Goal: Task Accomplishment & Management: Manage account settings

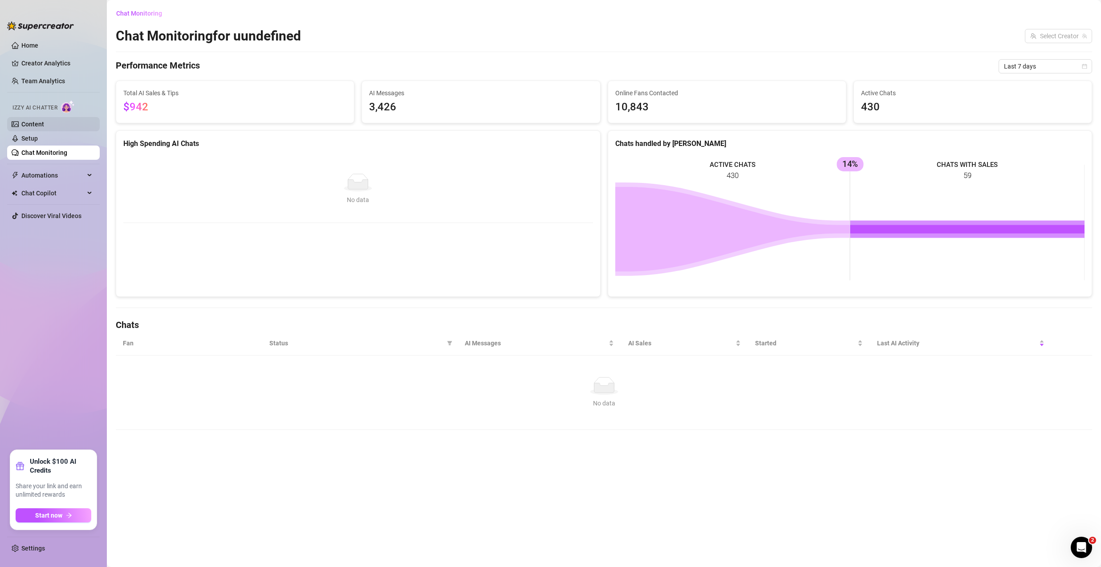
click at [41, 124] on link "Content" at bounding box center [32, 124] width 23 height 7
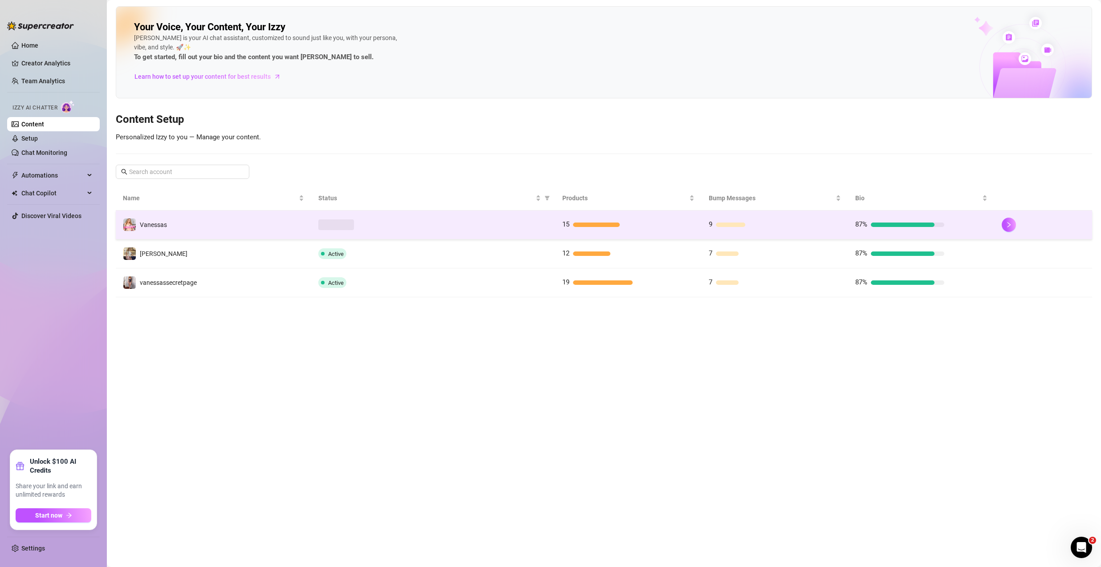
click at [217, 231] on td "Vanessas" at bounding box center [213, 224] width 195 height 29
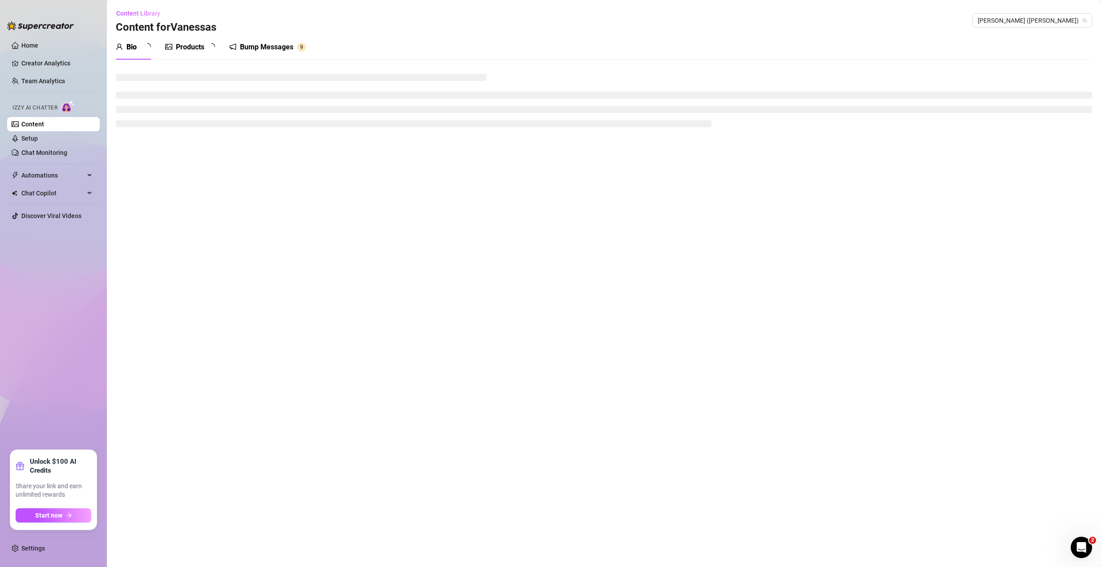
click at [277, 49] on div "Bump Messages" at bounding box center [266, 47] width 53 height 11
click at [277, 47] on div "Bump Messages" at bounding box center [266, 47] width 53 height 11
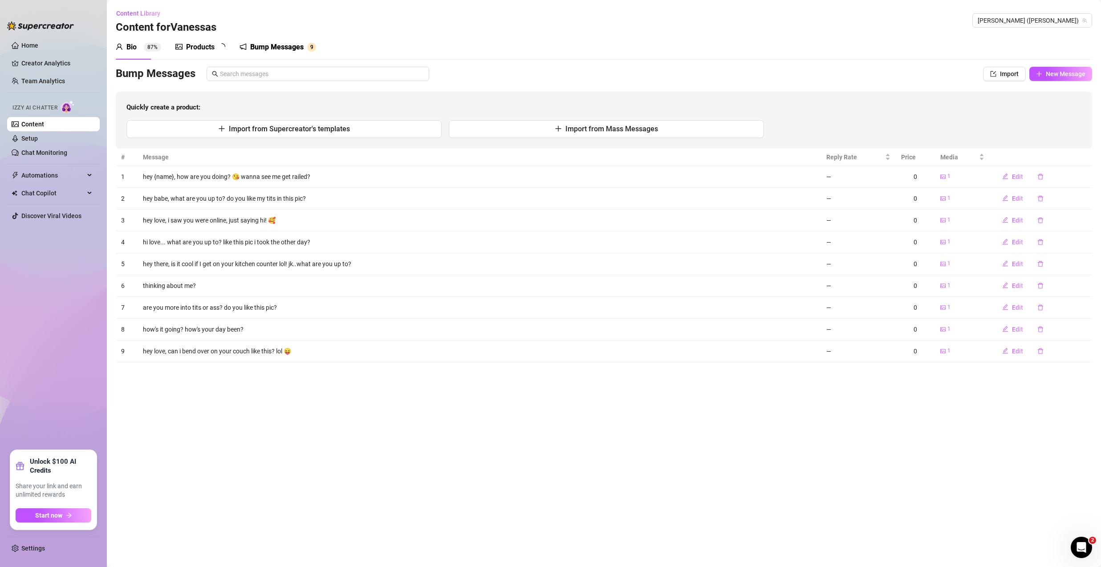
click at [277, 47] on div "Bump Messages" at bounding box center [276, 47] width 53 height 11
click at [1016, 239] on span "Edit" at bounding box center [1017, 242] width 11 height 7
type textarea "hi love... what are you up to? like this pic i took the other day?"
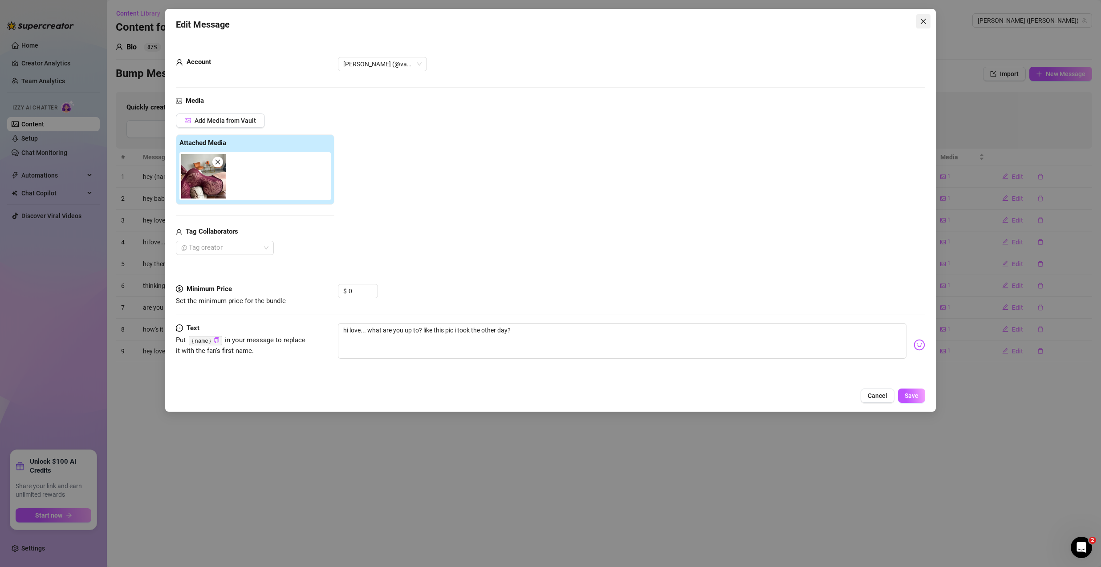
click at [925, 23] on icon "close" at bounding box center [922, 21] width 7 height 7
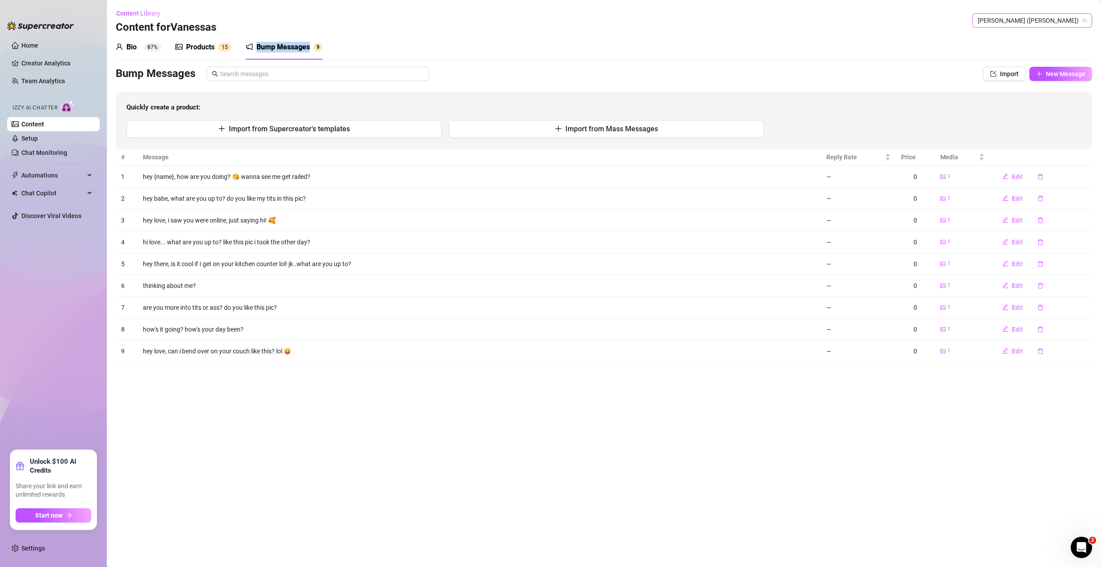
click at [1045, 24] on span "[PERSON_NAME] ([PERSON_NAME])" at bounding box center [1031, 20] width 109 height 13
click at [1020, 55] on span "( vanessasfreepage )" at bounding box center [1041, 54] width 55 height 10
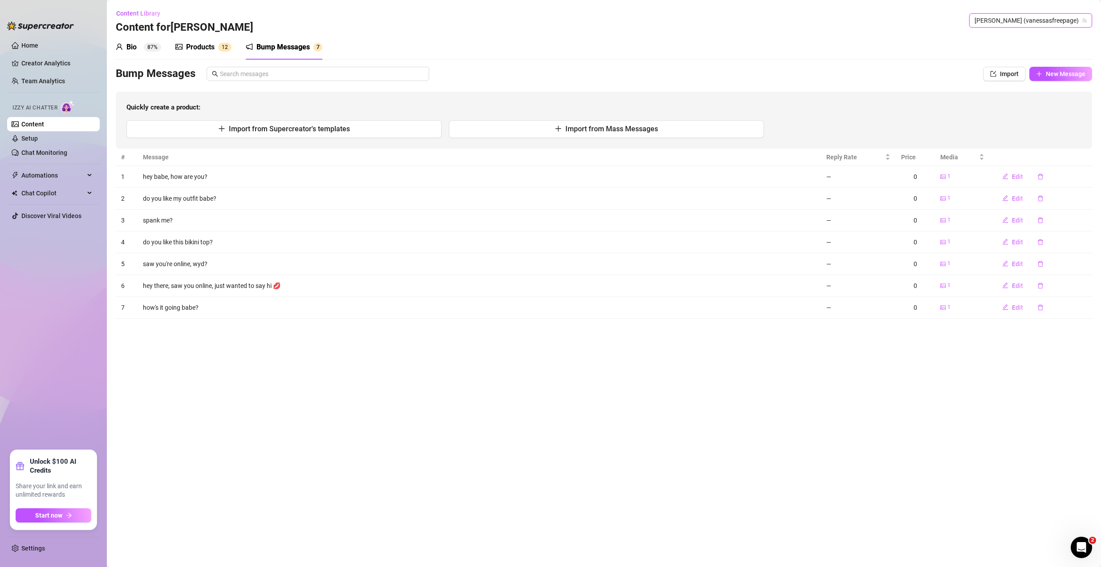
click at [165, 174] on td "hey babe, how are you?" at bounding box center [479, 177] width 683 height 22
click at [1013, 177] on span "Edit" at bounding box center [1017, 176] width 11 height 7
type textarea "hey babe, how are you?"
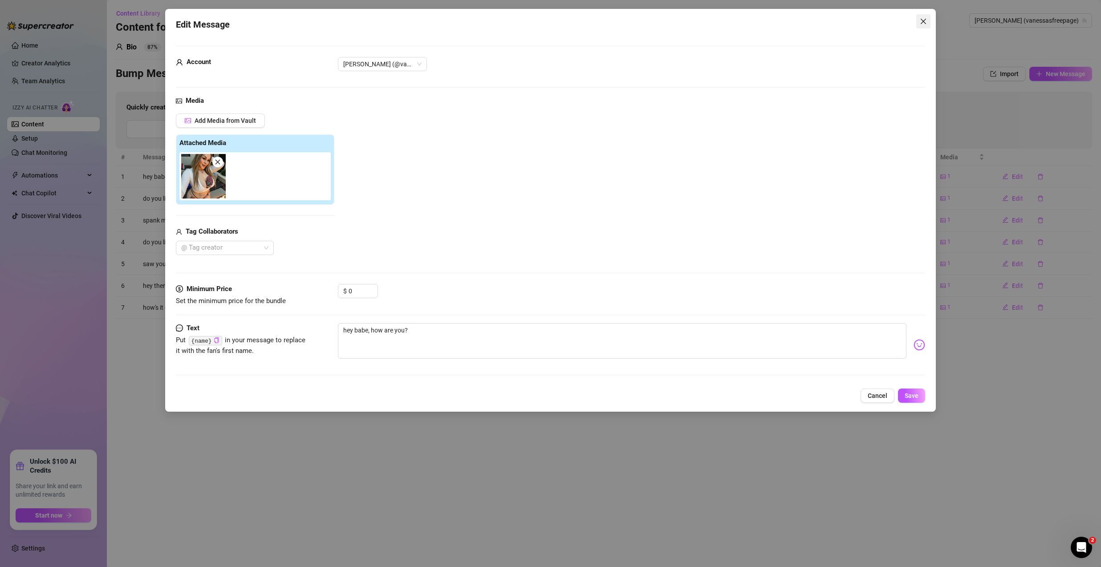
click at [925, 22] on icon "close" at bounding box center [922, 21] width 7 height 7
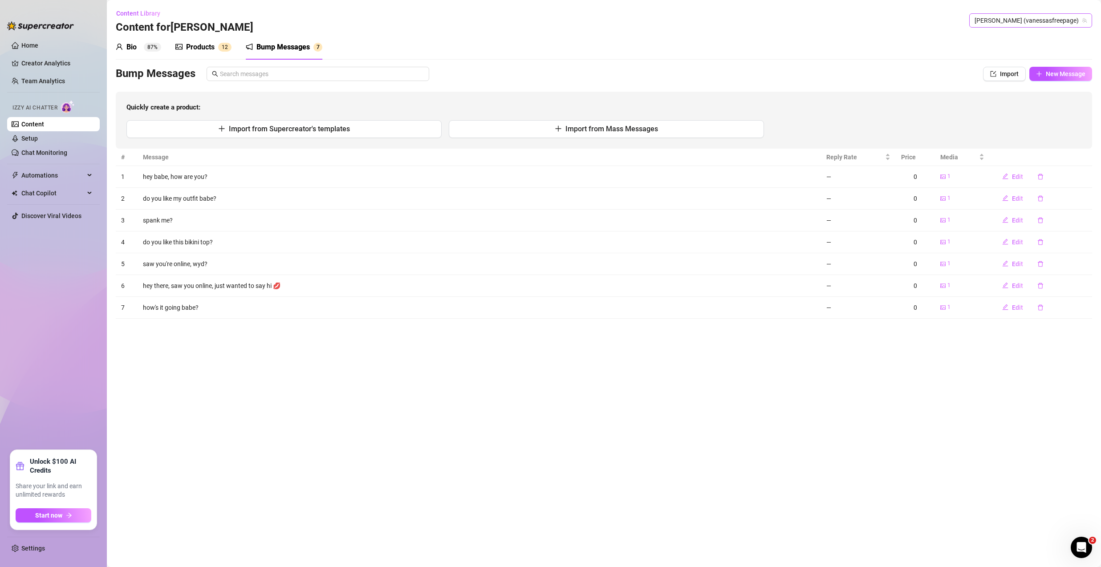
click at [1012, 23] on span "[PERSON_NAME] (vanessasfreepage)" at bounding box center [1030, 20] width 112 height 13
click at [1004, 71] on span "vanessassecretpage" at bounding box center [991, 70] width 57 height 10
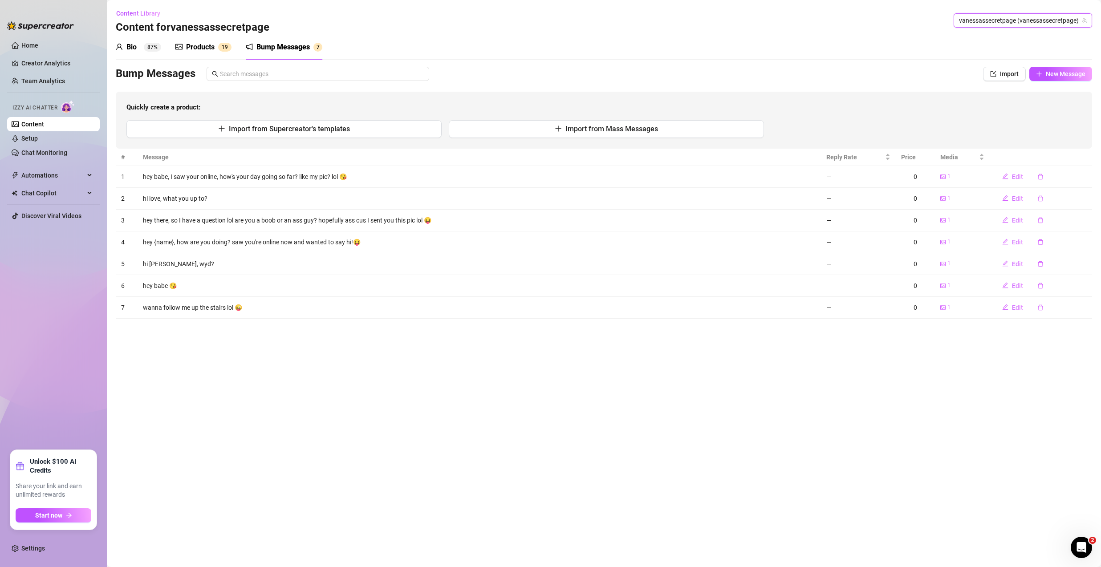
click at [1045, 20] on span "vanessassecretpage (vanessassecretpage)" at bounding box center [1023, 20] width 128 height 13
click at [1024, 42] on span "( vanessavippage )" at bounding box center [1017, 39] width 49 height 10
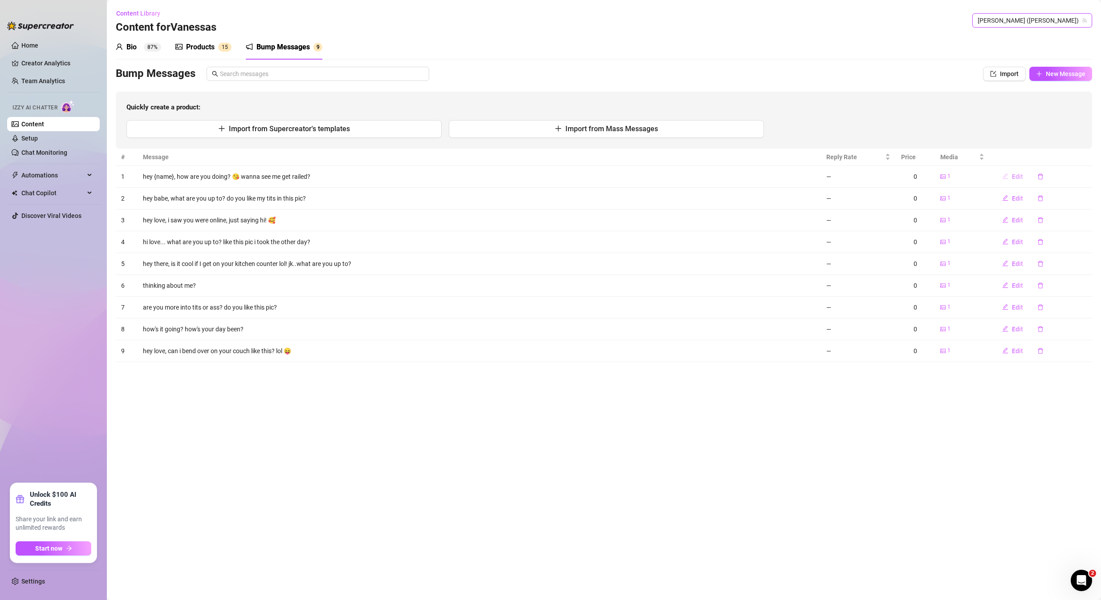
click at [1012, 175] on span "Edit" at bounding box center [1017, 176] width 11 height 7
type textarea "hey {name}, how are you doing? 😘 wanna see me get railed?"
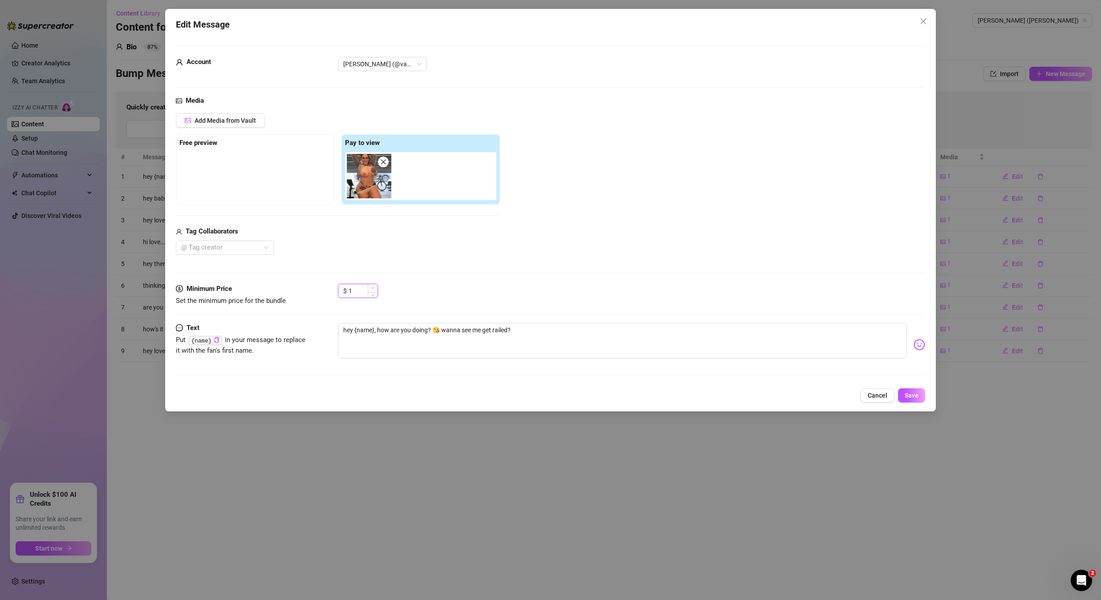
click at [373, 287] on icon "up" at bounding box center [372, 288] width 3 height 3
type input "2"
click at [373, 287] on icon "up" at bounding box center [372, 288] width 3 height 3
click at [878, 395] on span "Cancel" at bounding box center [877, 395] width 20 height 7
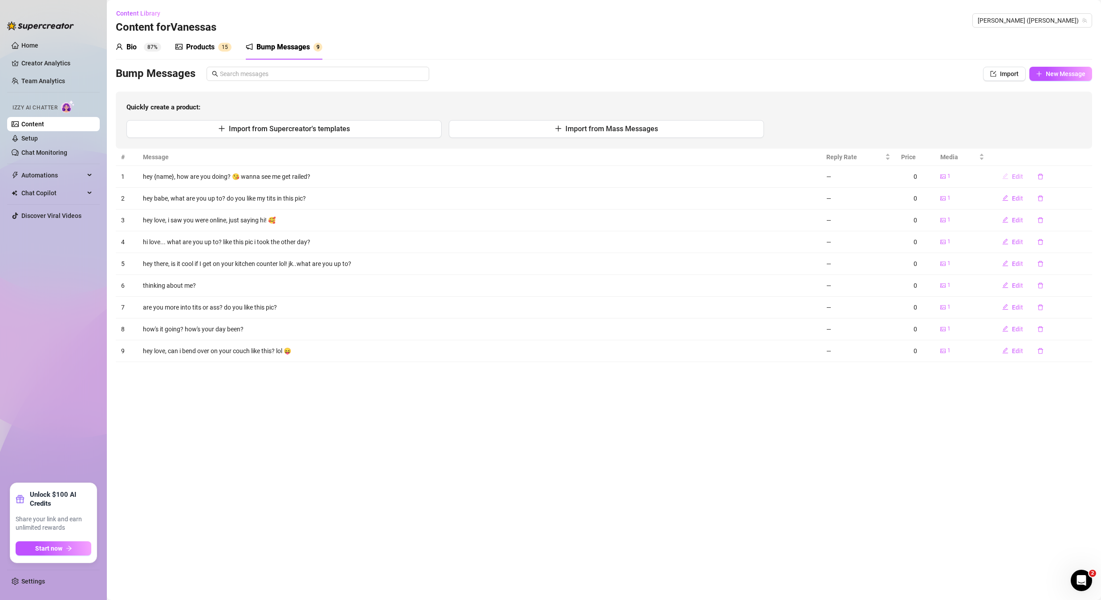
click at [1008, 175] on icon "edit" at bounding box center [1005, 176] width 6 height 6
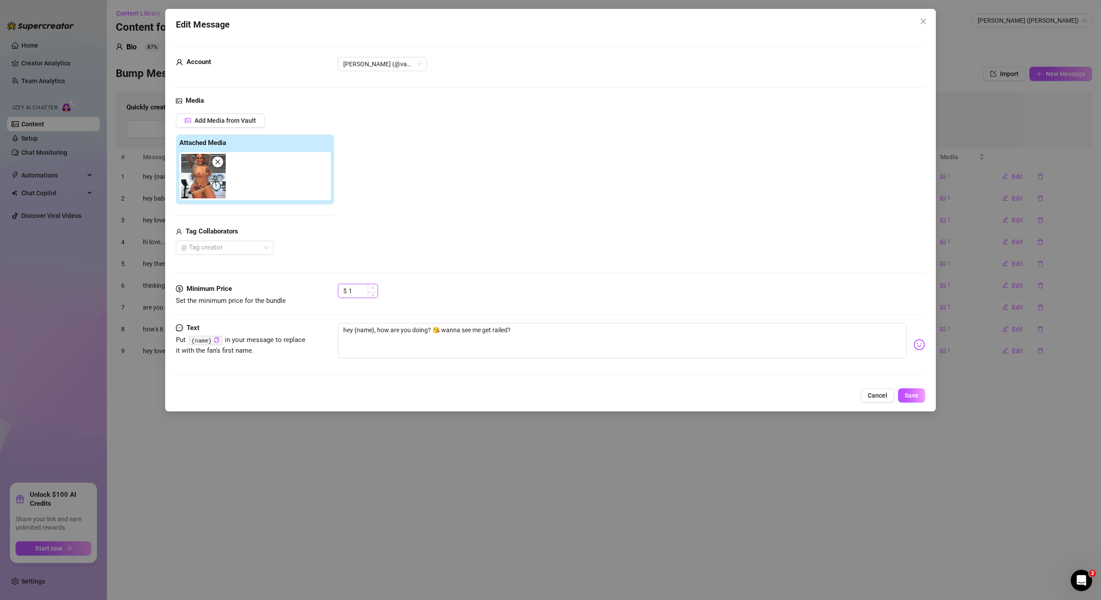
click at [371, 287] on icon "up" at bounding box center [372, 288] width 3 height 3
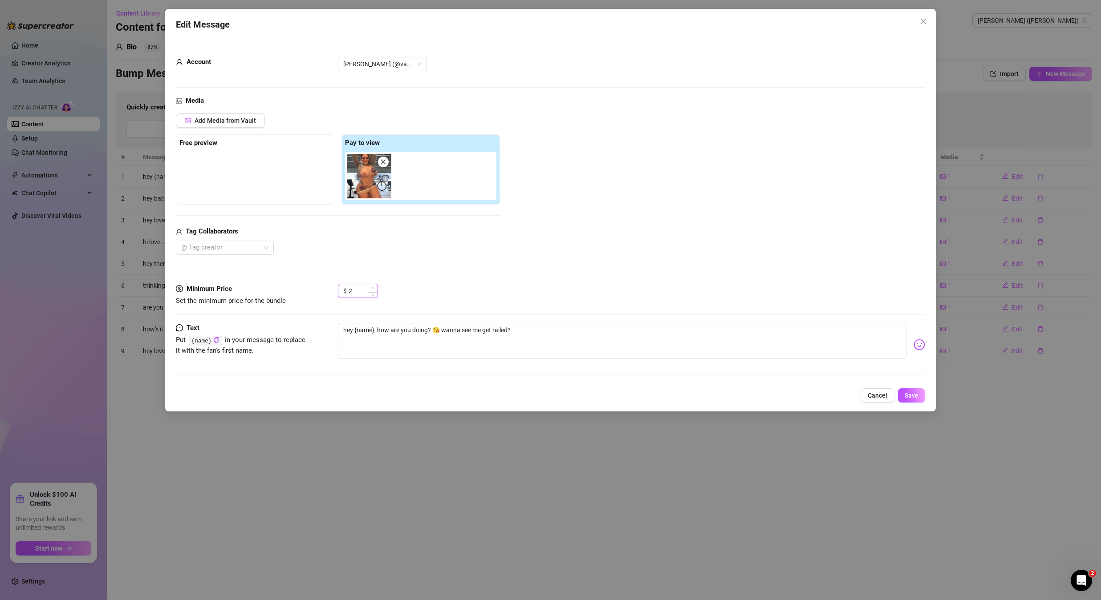
click at [371, 287] on icon "up" at bounding box center [372, 288] width 3 height 3
click at [907, 393] on span "Save" at bounding box center [911, 395] width 14 height 7
click at [374, 285] on div "2" at bounding box center [362, 290] width 29 height 13
type input "3"
click at [375, 288] on span "Increase Value" at bounding box center [373, 288] width 10 height 8
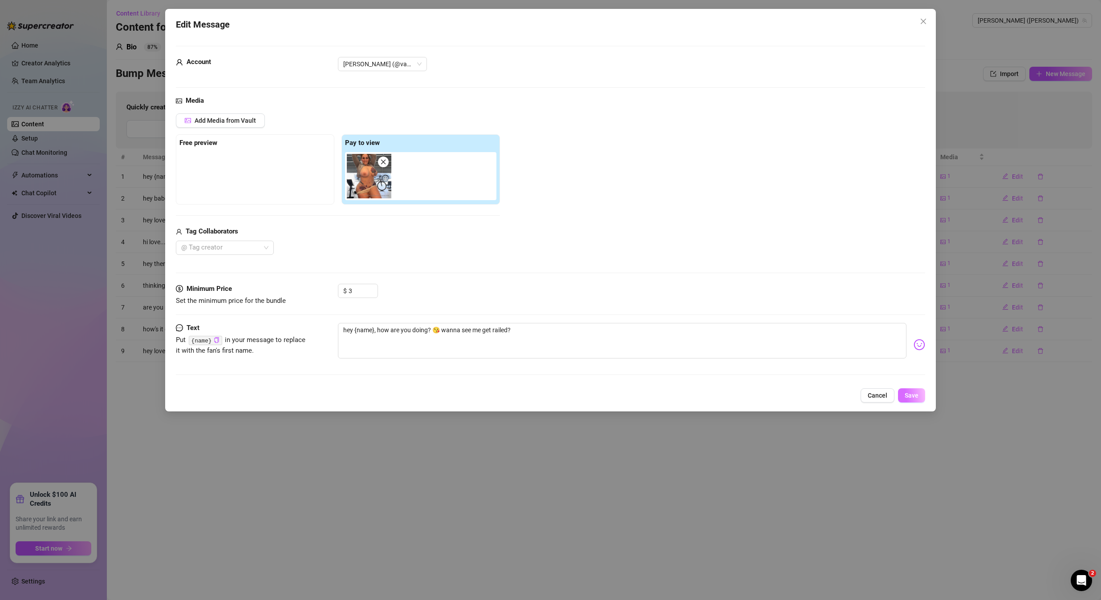
click at [903, 389] on button "Save" at bounding box center [911, 396] width 27 height 14
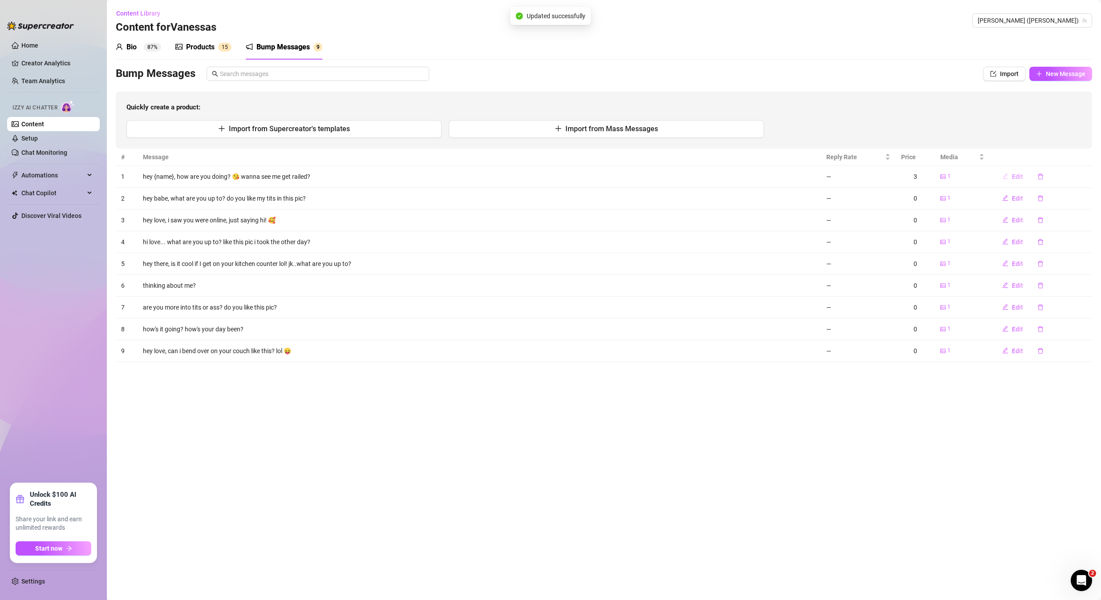
click at [1017, 174] on span "Edit" at bounding box center [1017, 176] width 11 height 7
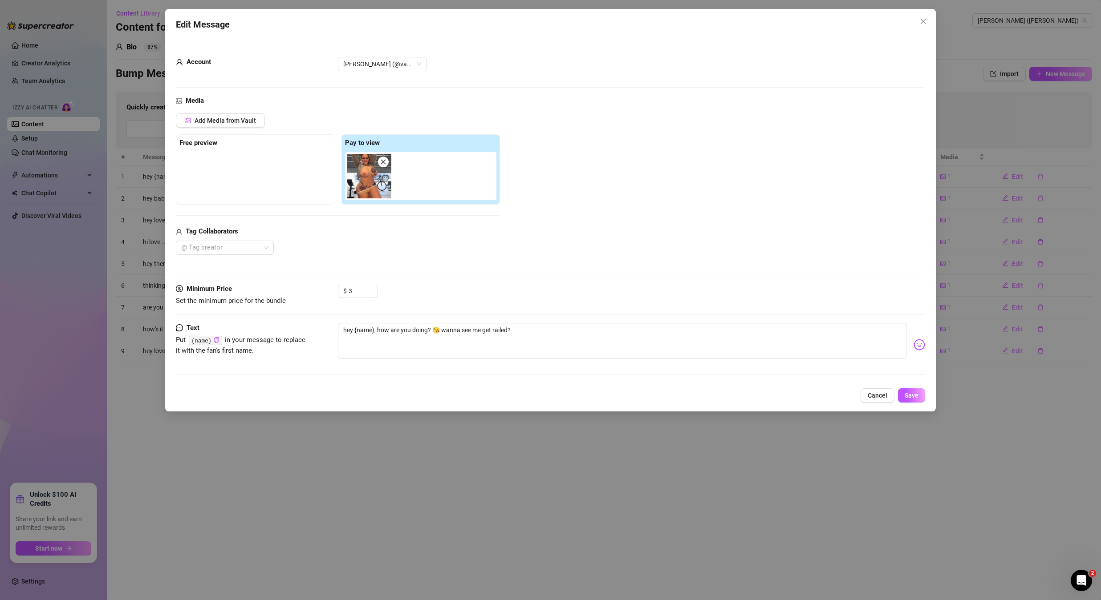
click at [882, 403] on div "Edit Message Account [PERSON_NAME] (@vanessavippage) Media Add Media from Vault…" at bounding box center [550, 210] width 770 height 403
click at [879, 399] on button "Cancel" at bounding box center [877, 396] width 34 height 14
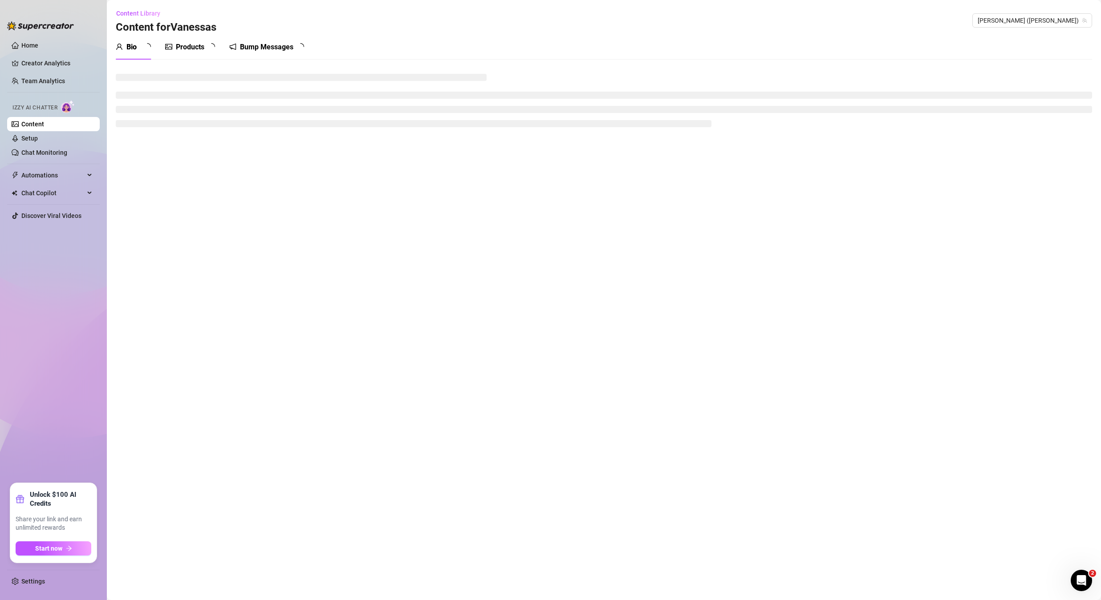
click at [259, 47] on div "Bump Messages" at bounding box center [266, 47] width 53 height 11
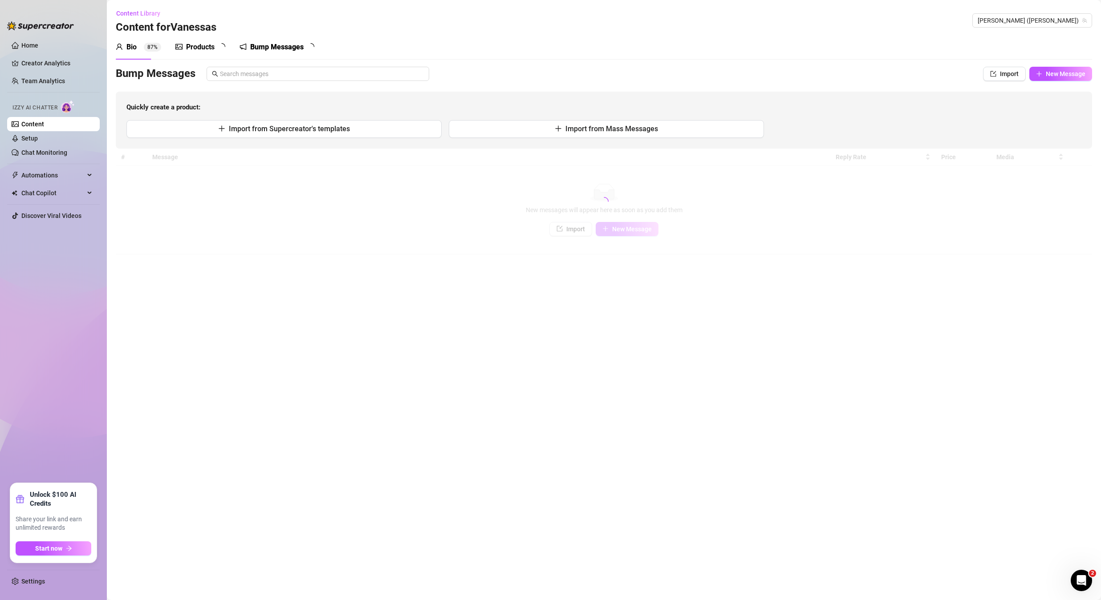
click at [259, 46] on div "Bump Messages" at bounding box center [276, 47] width 53 height 11
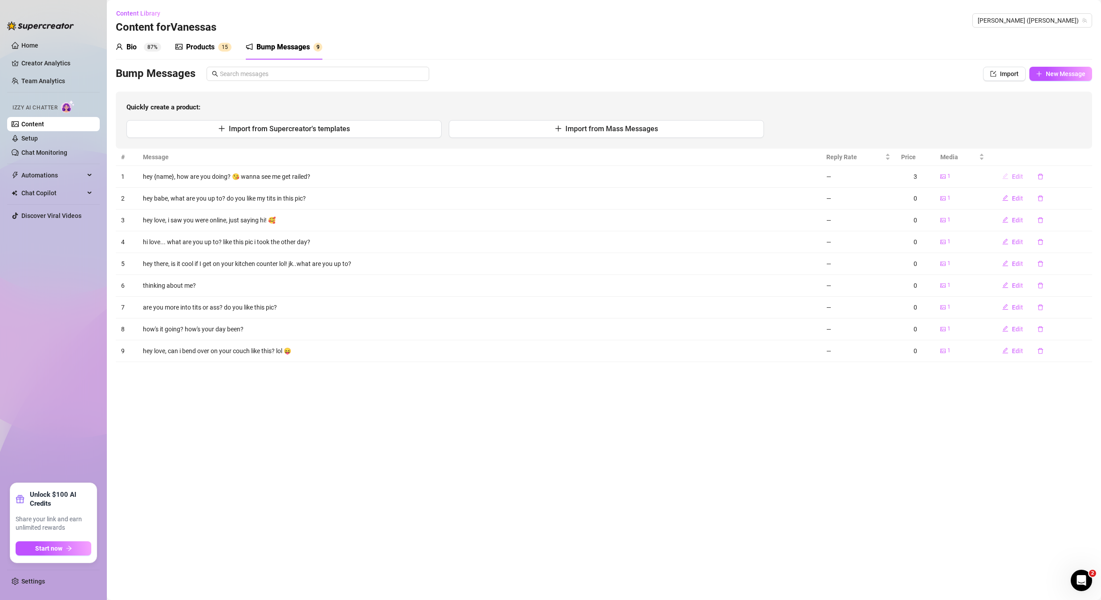
click at [1018, 173] on span "Edit" at bounding box center [1017, 176] width 11 height 7
type textarea "hey {name}, how are you doing? 😘 wanna see me get railed?"
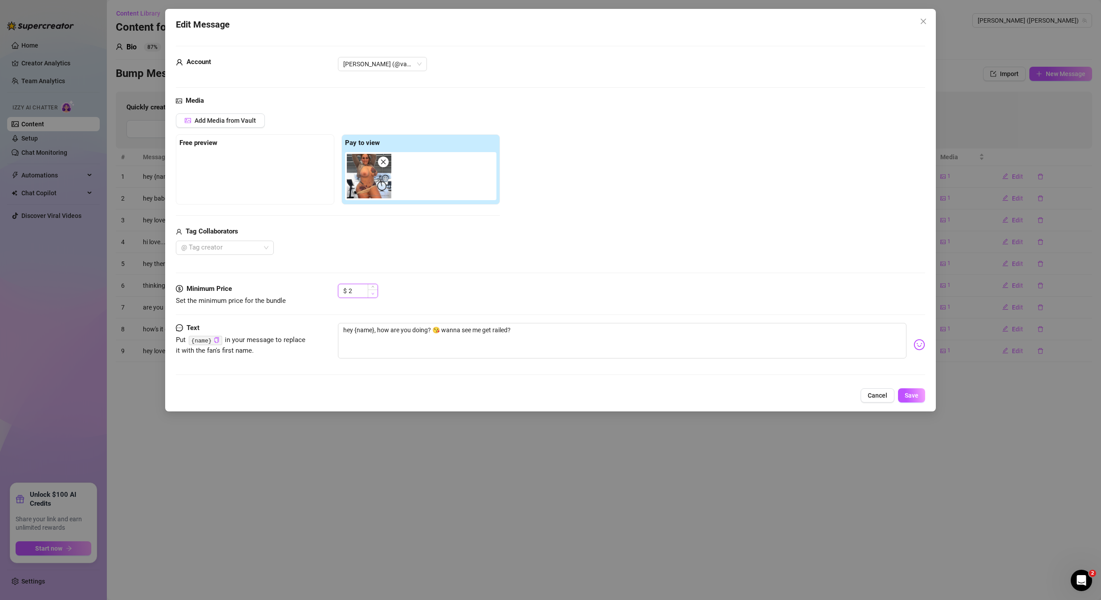
click at [372, 294] on icon "down" at bounding box center [372, 293] width 3 height 3
type input "0"
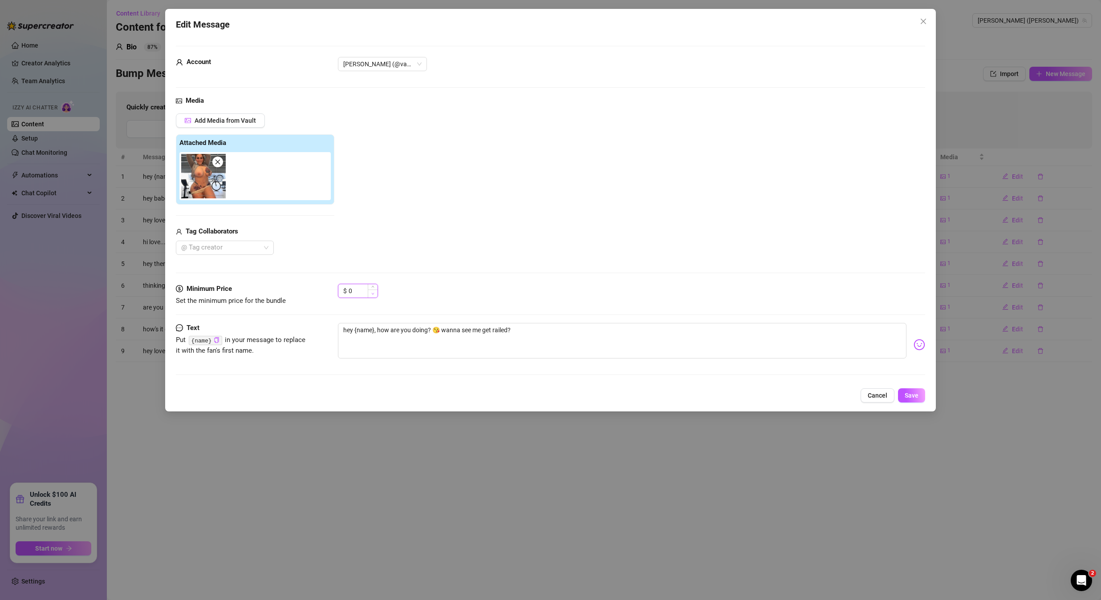
click at [374, 294] on icon "down" at bounding box center [372, 293] width 3 height 3
click at [904, 396] on button "Save" at bounding box center [911, 396] width 27 height 14
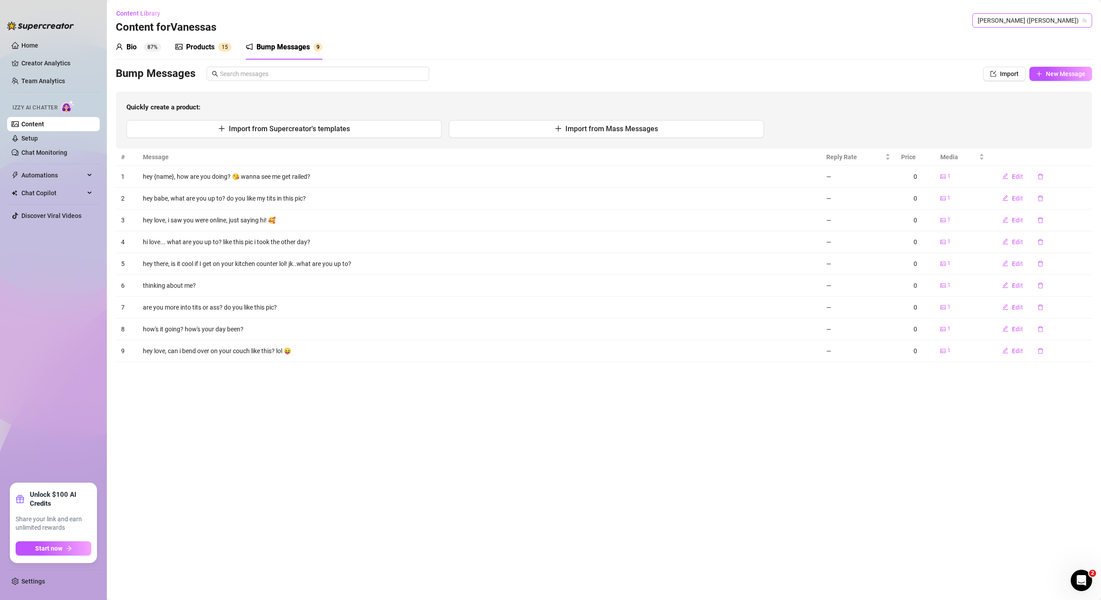
click at [1011, 23] on span "[PERSON_NAME] ([PERSON_NAME])" at bounding box center [1031, 20] width 109 height 13
click at [996, 38] on span "( vanessavippage )" at bounding box center [1017, 39] width 49 height 10
click at [1010, 177] on button "Edit" at bounding box center [1012, 177] width 35 height 14
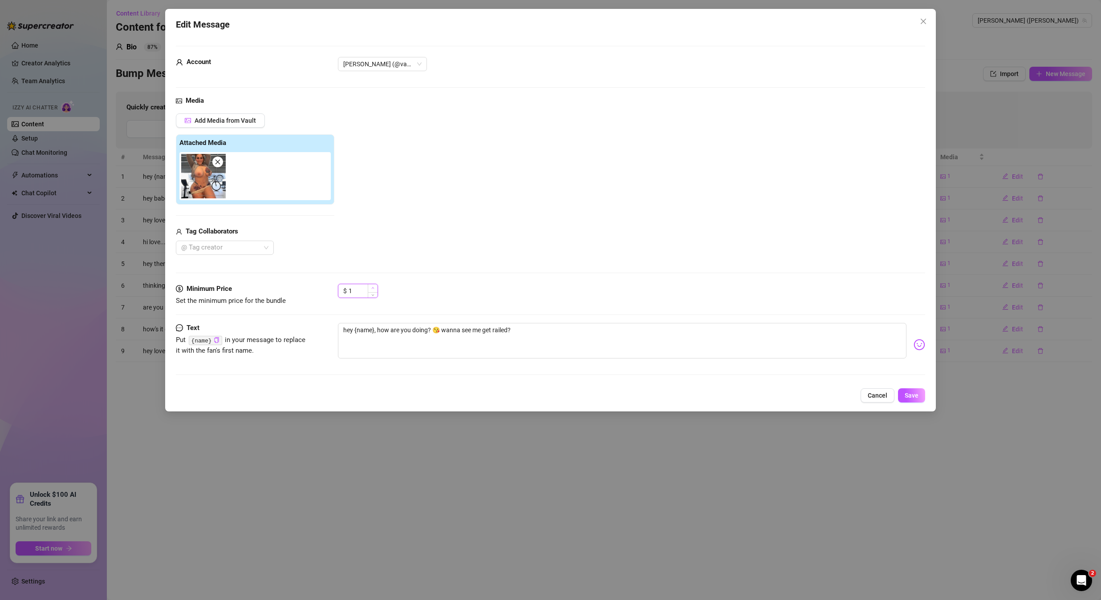
click at [374, 285] on span "Increase Value" at bounding box center [373, 288] width 10 height 8
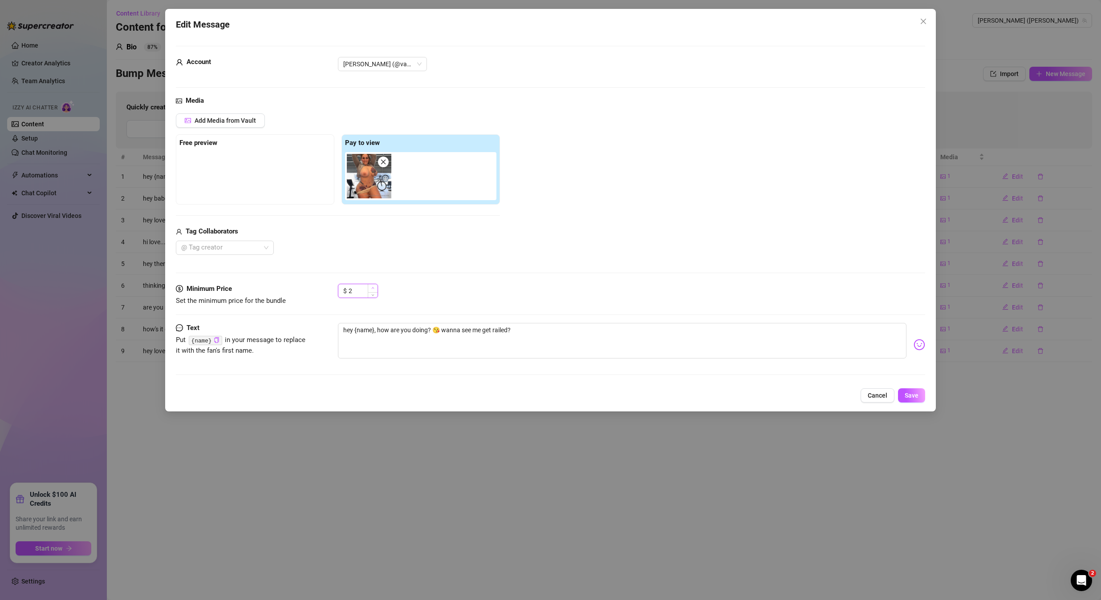
click at [374, 285] on span "Increase Value" at bounding box center [373, 288] width 10 height 8
type input "4"
click at [374, 285] on span "Increase Value" at bounding box center [373, 288] width 10 height 8
click at [908, 393] on span "Save" at bounding box center [911, 395] width 14 height 7
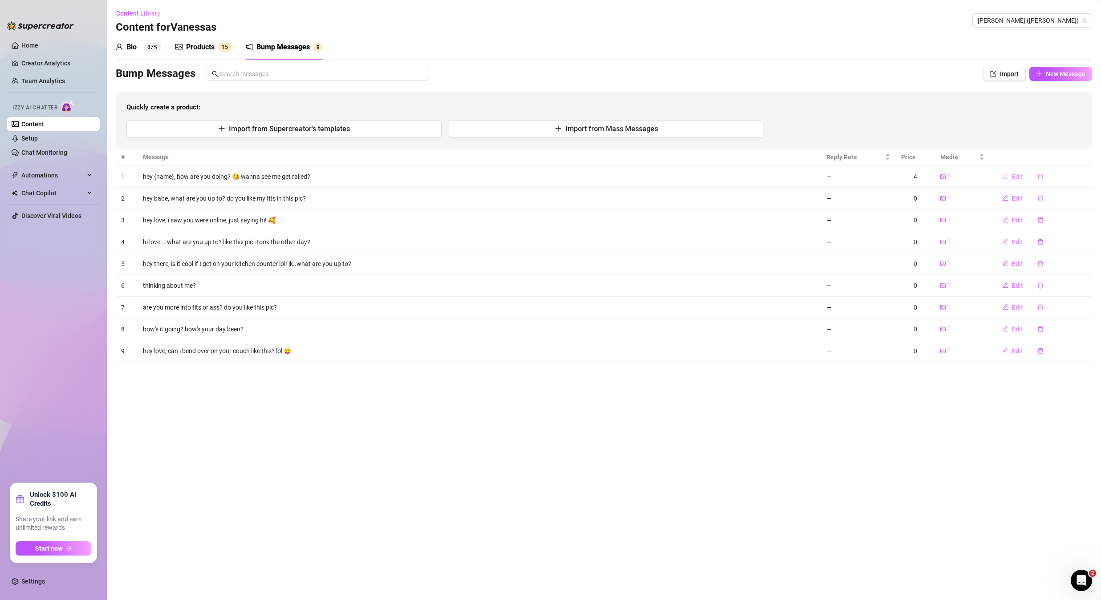
click at [1017, 176] on span "Edit" at bounding box center [1017, 176] width 11 height 7
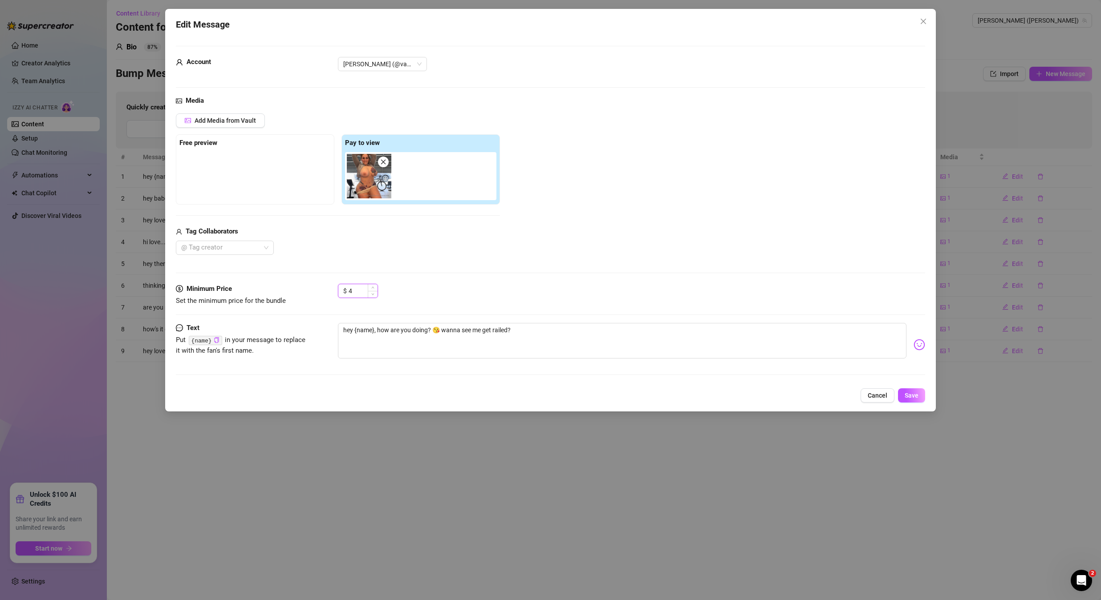
click at [361, 290] on input "4" at bounding box center [362, 290] width 29 height 13
type input "100"
click at [911, 399] on button "Save" at bounding box center [911, 396] width 27 height 14
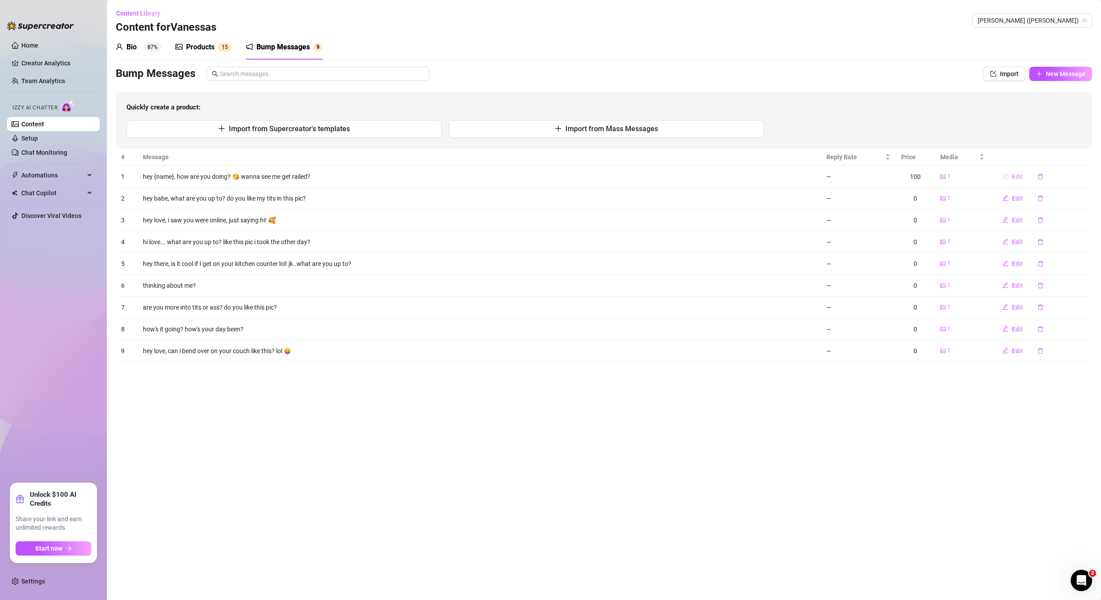
click at [1009, 176] on button "Edit" at bounding box center [1012, 177] width 35 height 14
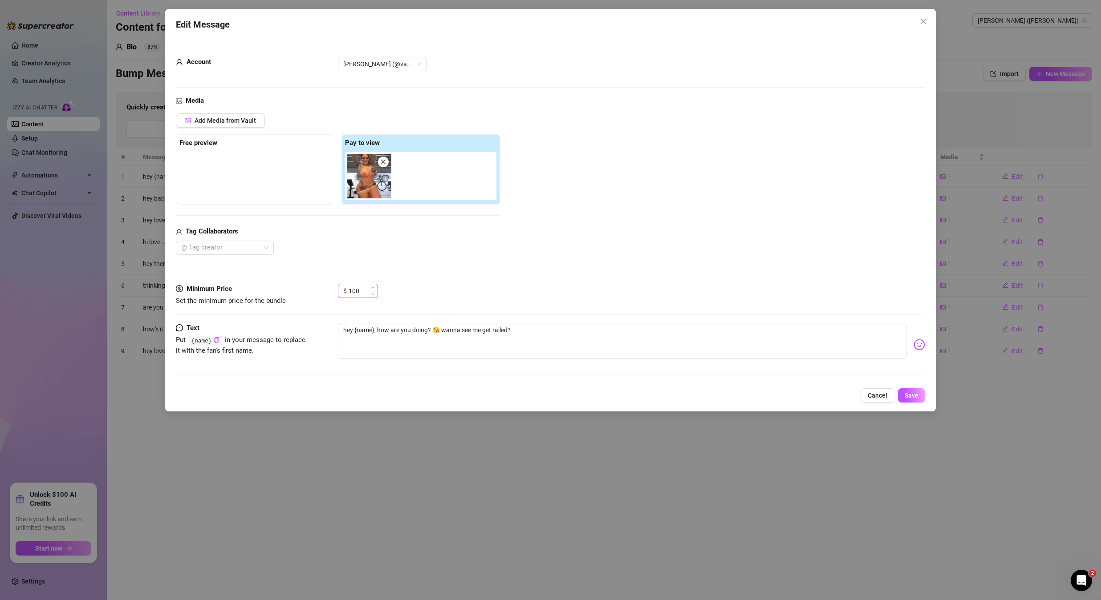
click at [345, 291] on div "$ 100" at bounding box center [358, 291] width 40 height 14
drag, startPoint x: 364, startPoint y: 291, endPoint x: 323, endPoint y: 295, distance: 41.1
click at [323, 296] on div "Minimum Price Set the minimum price for the bundle $ 100" at bounding box center [550, 295] width 749 height 23
click at [359, 290] on input "1000" at bounding box center [362, 290] width 29 height 13
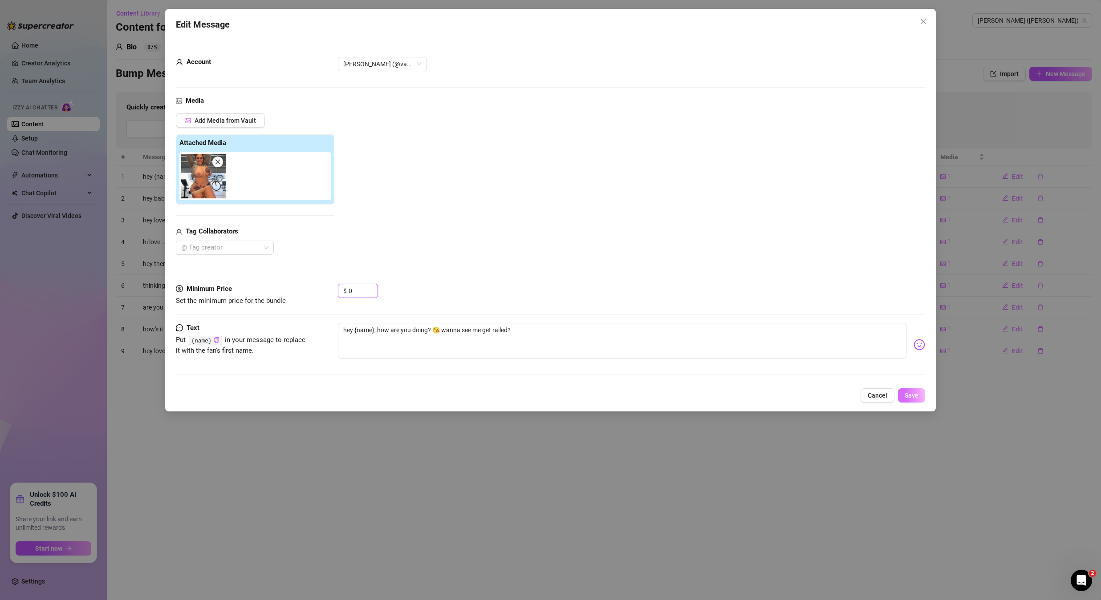
type input "0"
click at [917, 400] on button "Save" at bounding box center [911, 396] width 27 height 14
